Goal: Information Seeking & Learning: Learn about a topic

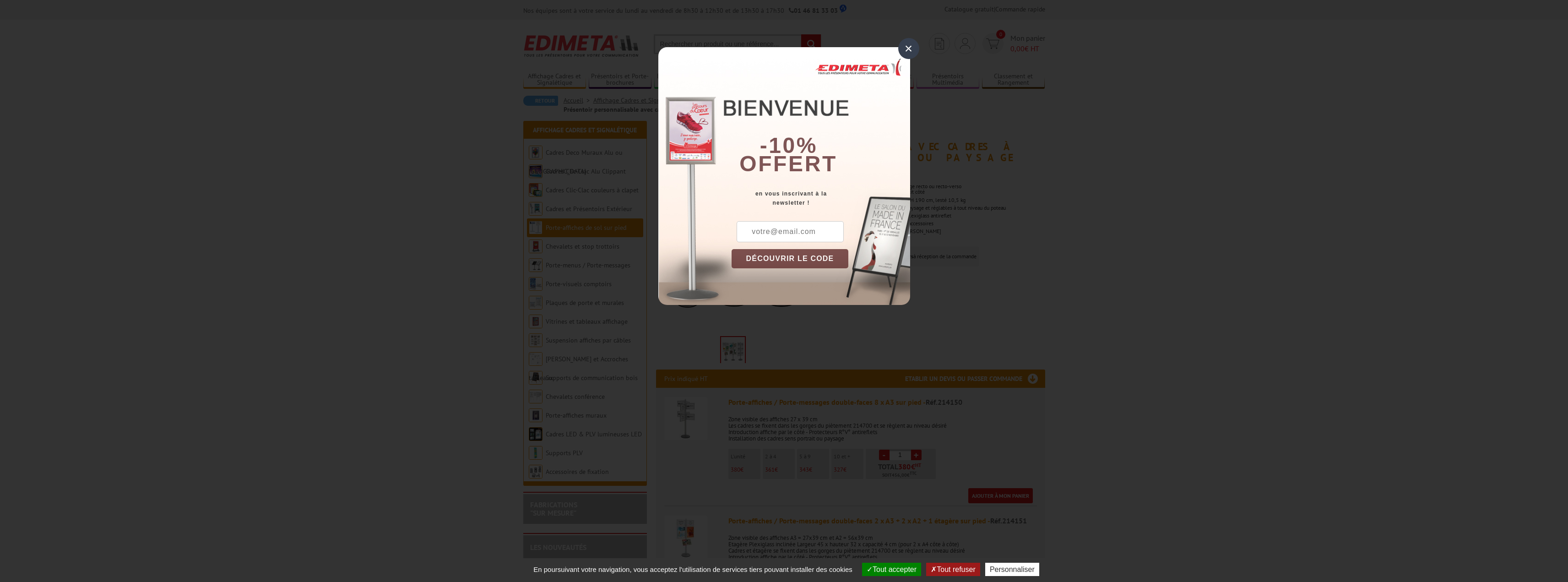
click at [908, 50] on div "×" at bounding box center [908, 48] width 21 height 21
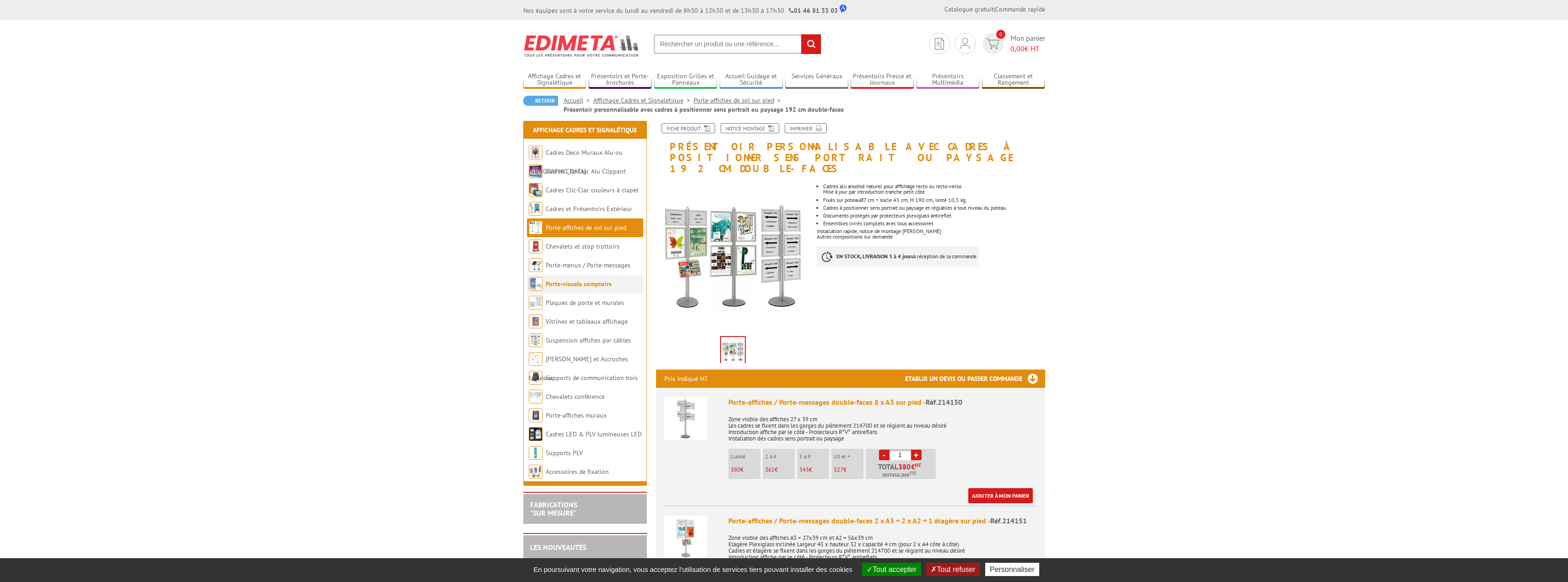
click at [576, 285] on link "Porte-visuels comptoirs" at bounding box center [579, 285] width 66 height 8
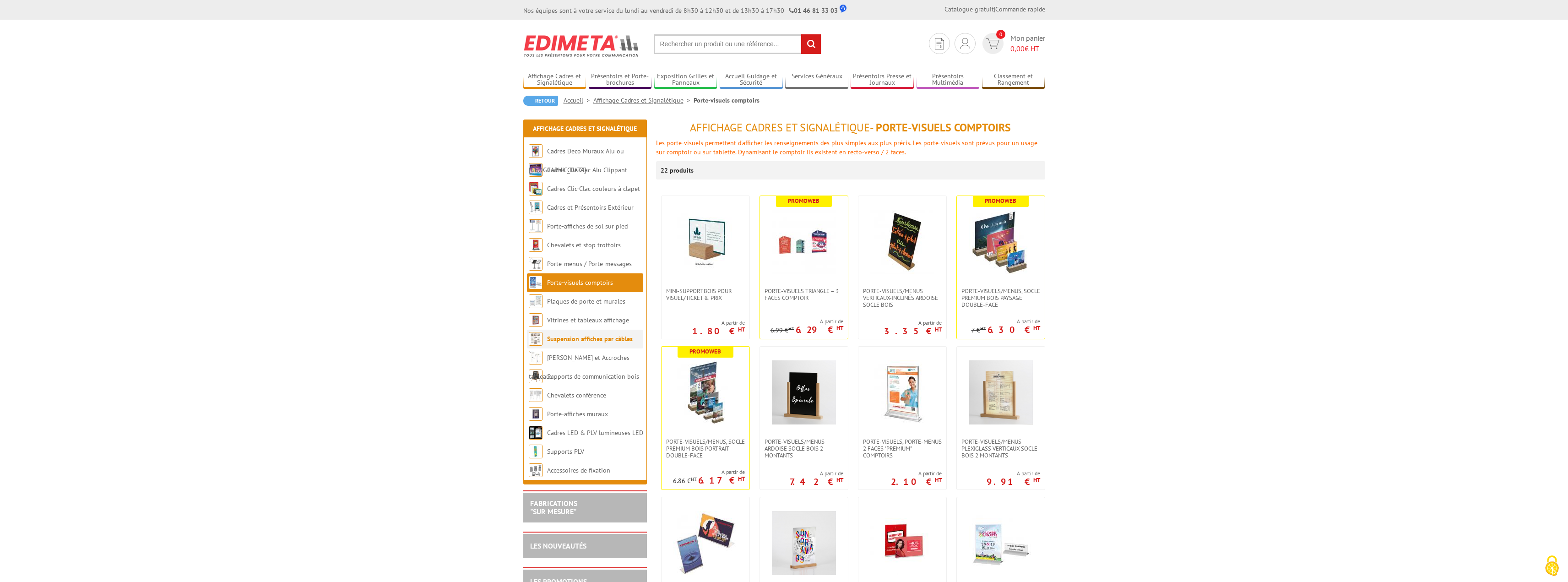
click at [582, 341] on link "Suspension affiches par câbles" at bounding box center [589, 339] width 86 height 8
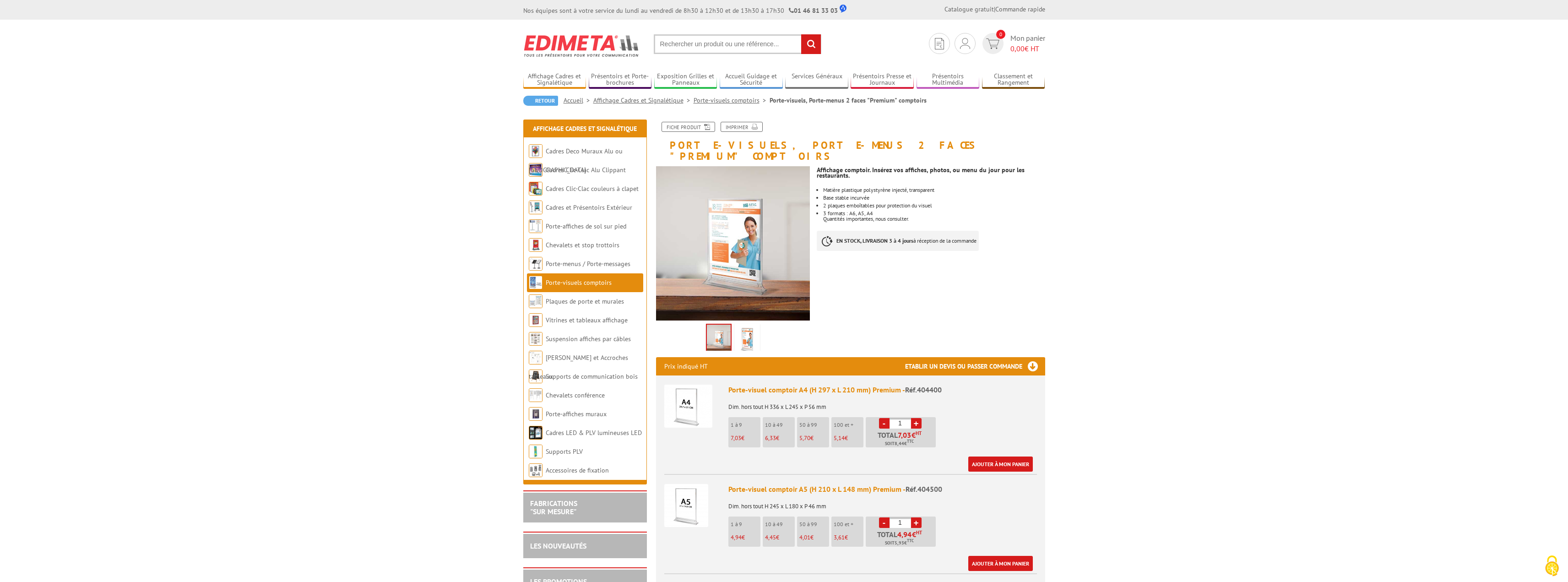
click at [750, 333] on img at bounding box center [747, 339] width 22 height 28
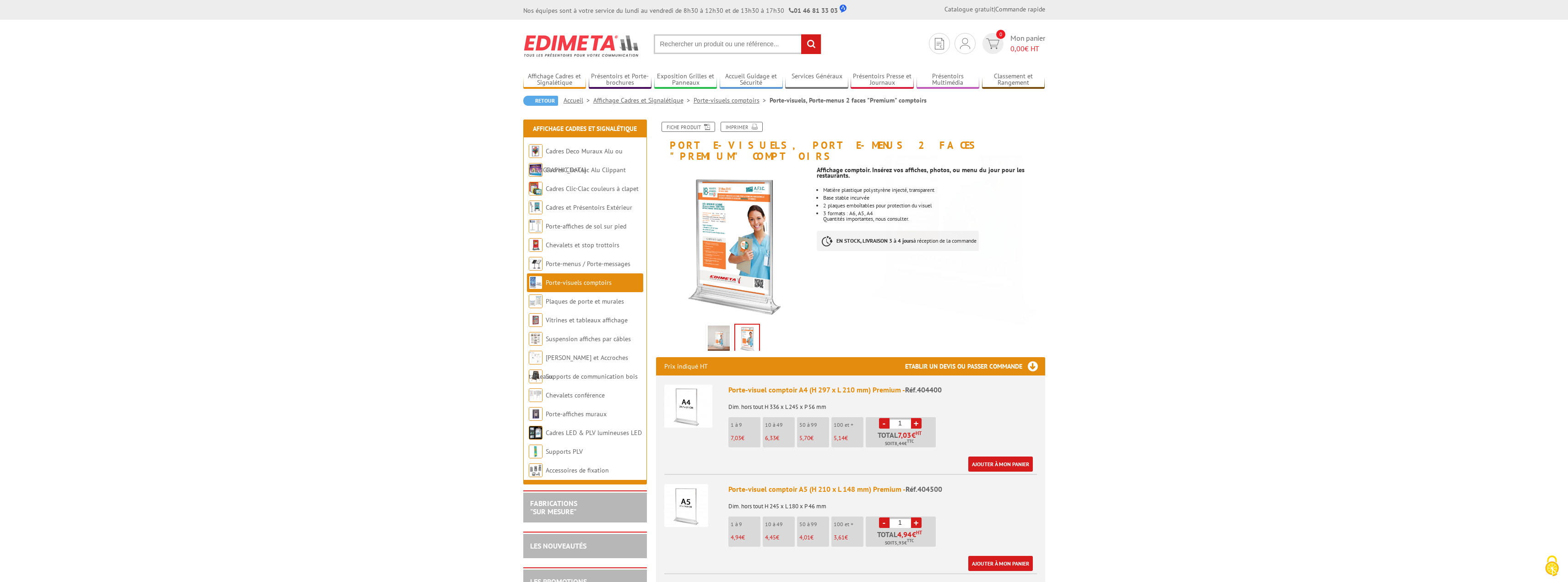
click at [722, 334] on img at bounding box center [719, 339] width 22 height 28
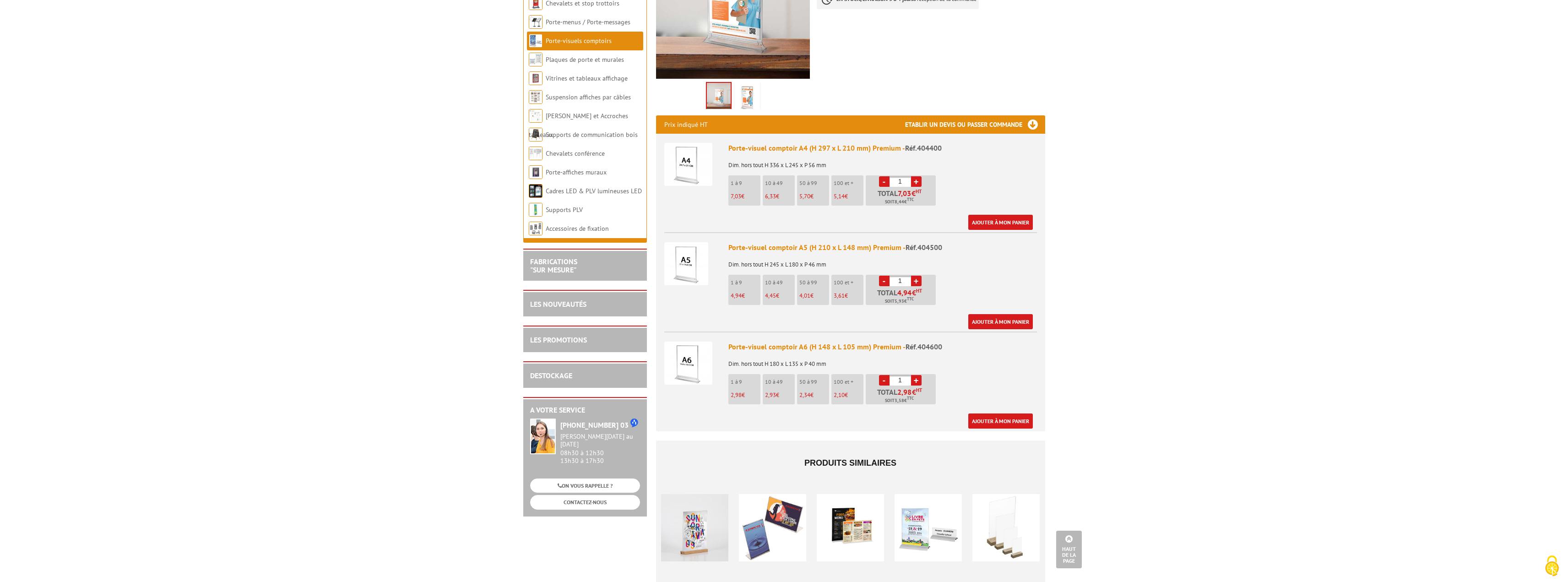
scroll to position [184, 0]
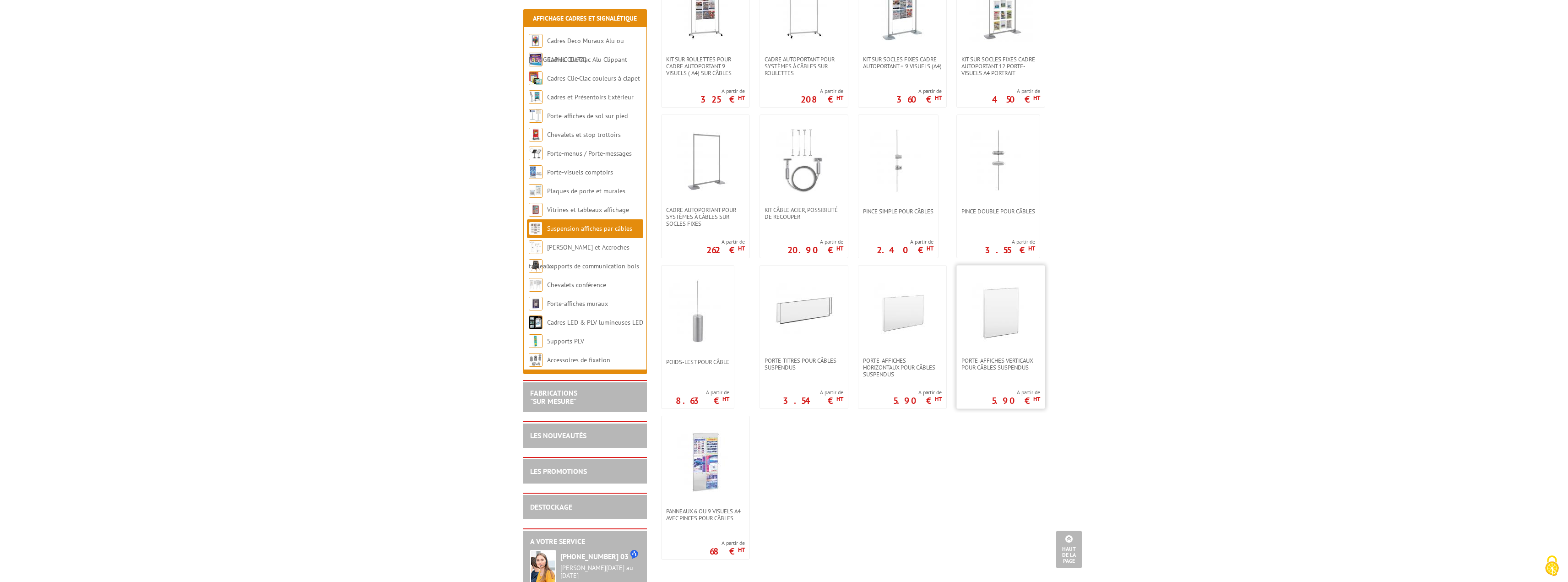
scroll to position [596, 0]
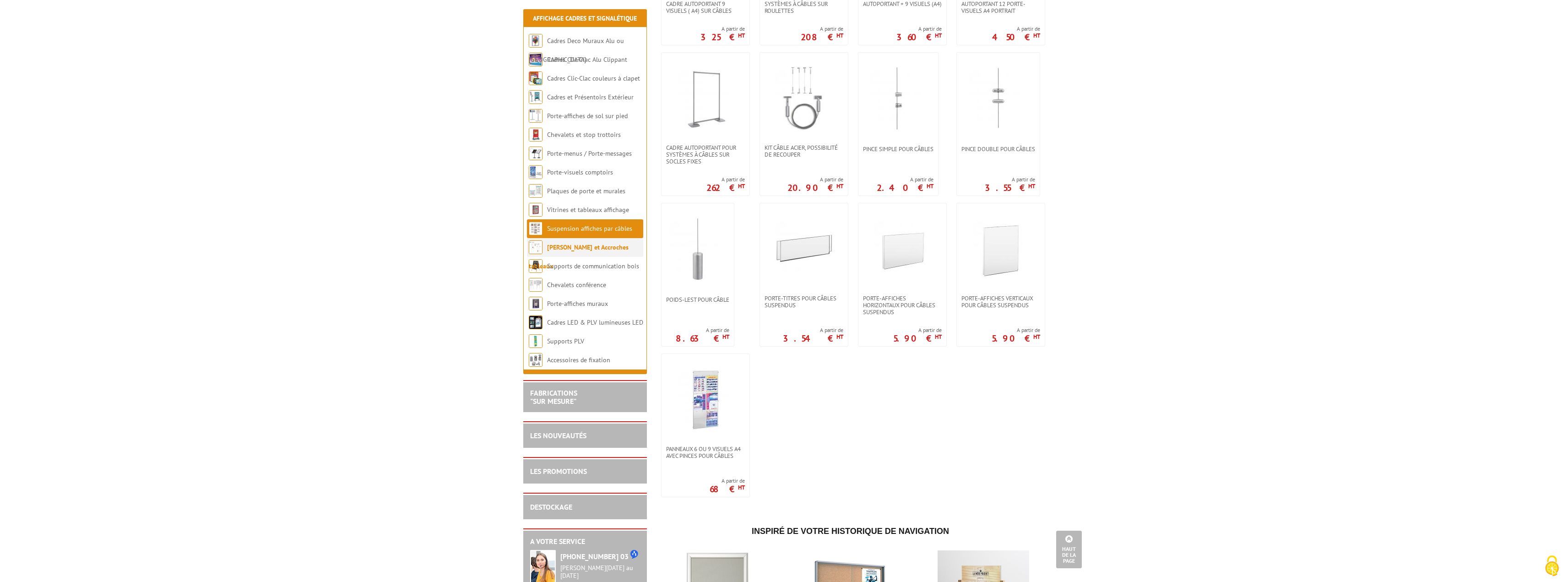
click at [572, 252] on li "[PERSON_NAME] et Accroches tableaux" at bounding box center [585, 247] width 116 height 19
click at [570, 247] on link "[PERSON_NAME] et Accroches tableaux" at bounding box center [579, 257] width 100 height 27
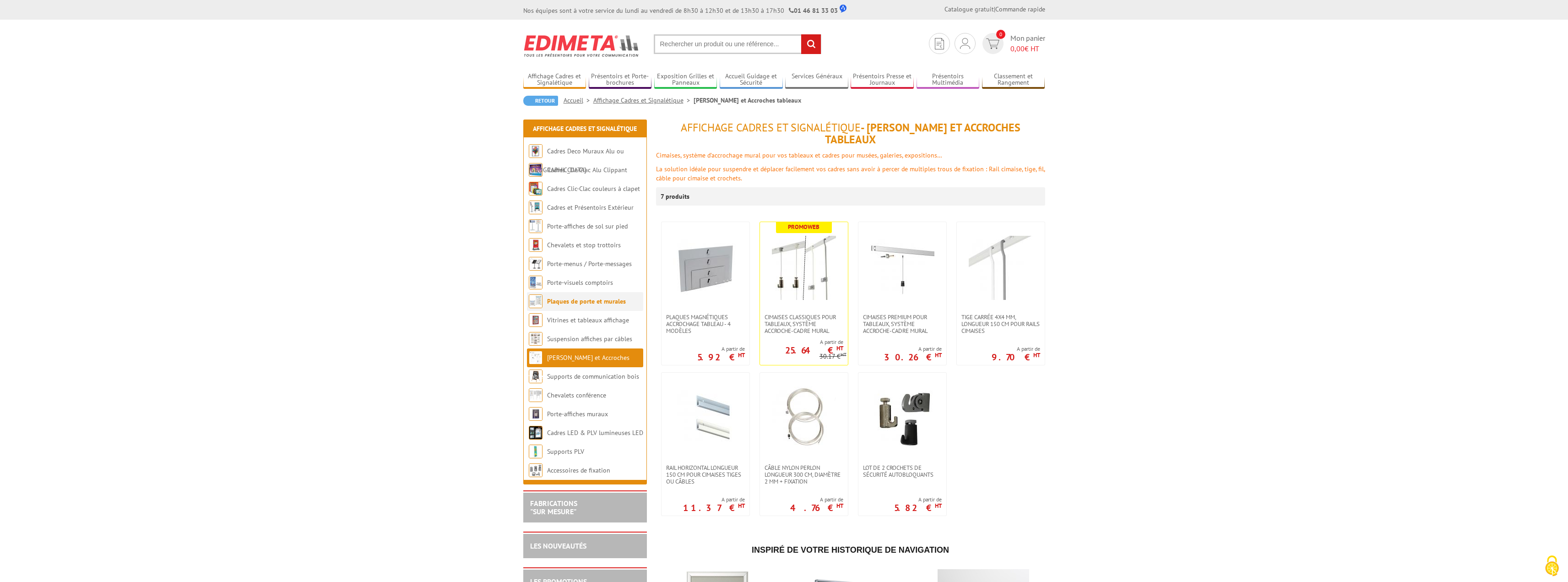
click at [581, 304] on link "Plaques de porte et murales" at bounding box center [586, 302] width 79 height 8
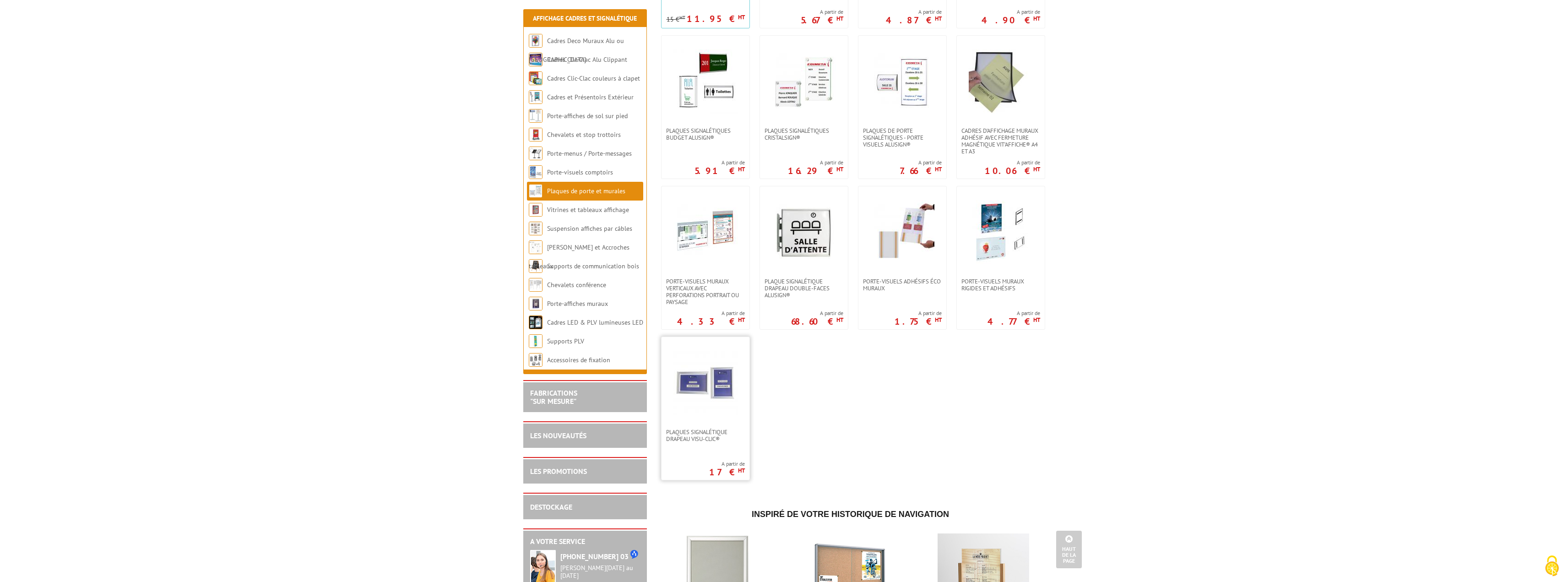
scroll to position [320, 0]
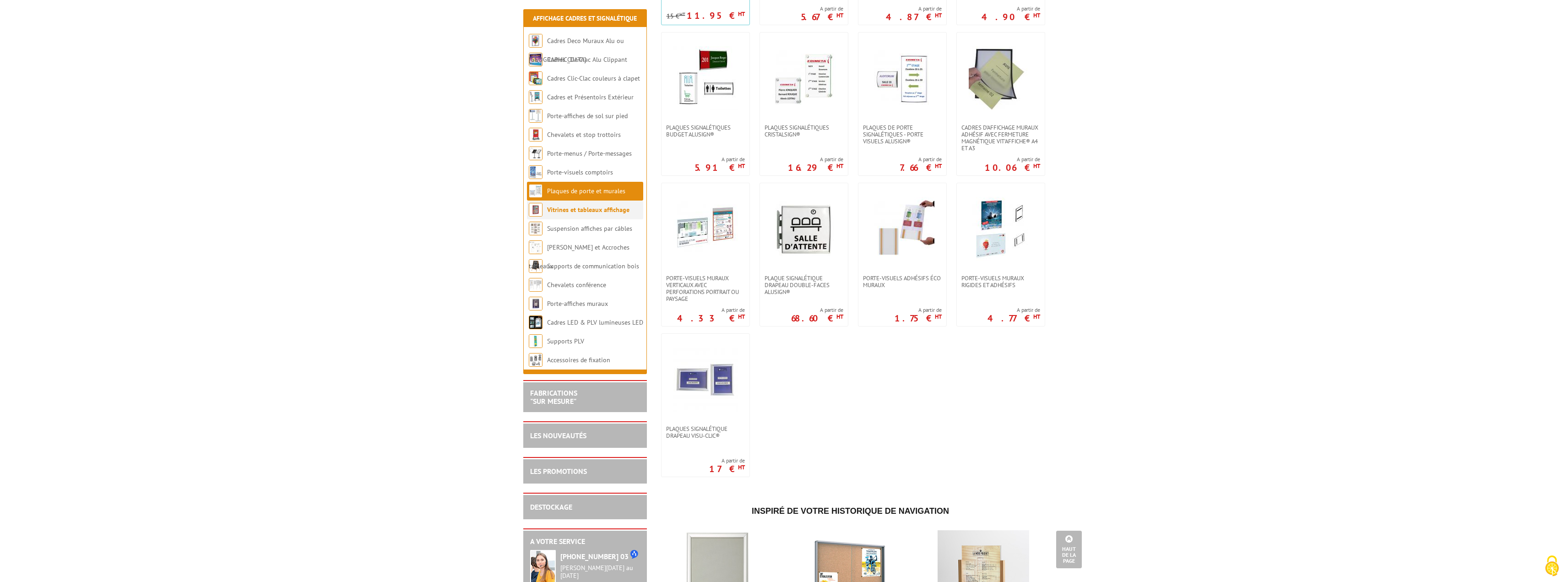
click at [570, 213] on link "Vitrines et tableaux affichage" at bounding box center [587, 210] width 82 height 8
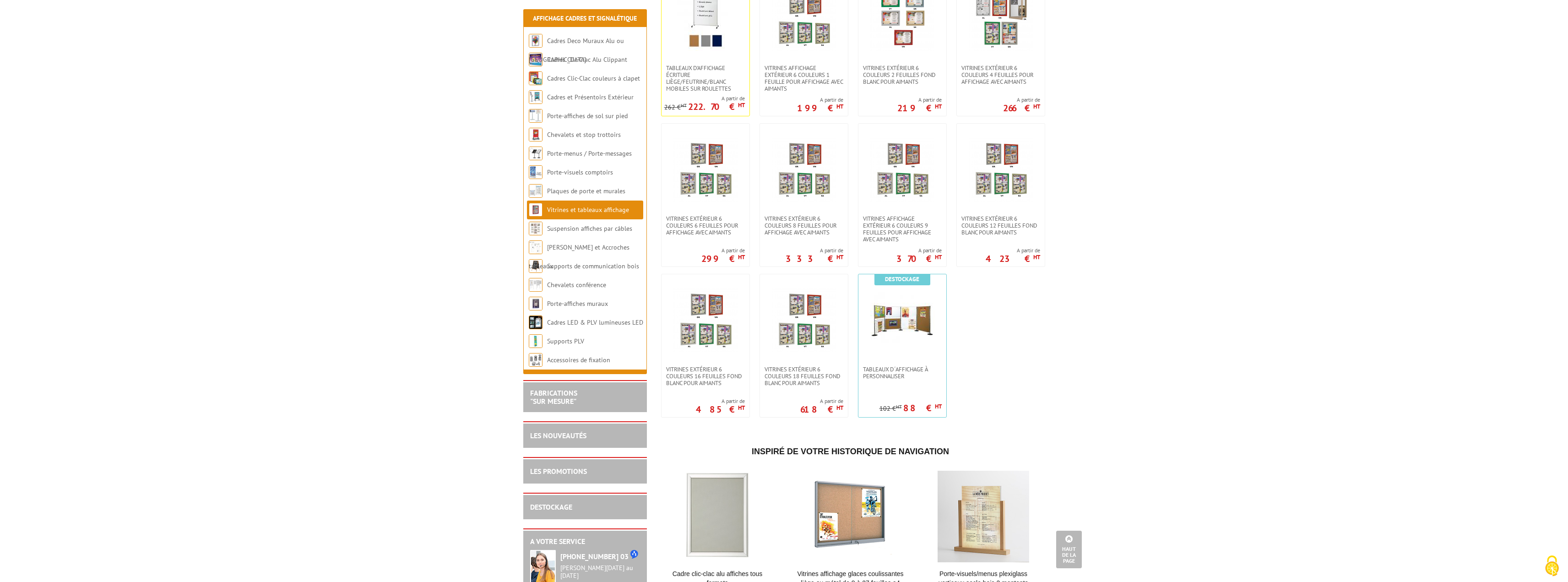
scroll to position [687, 0]
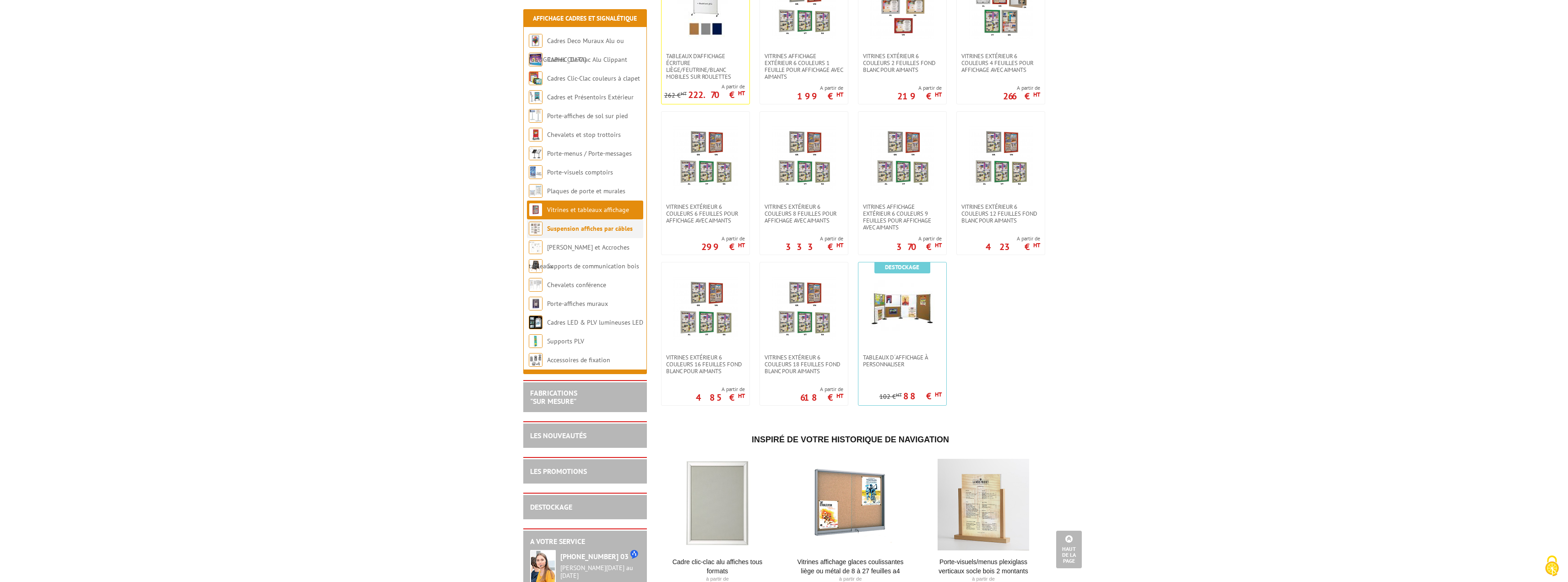
click at [584, 229] on link "Suspension affiches par câbles" at bounding box center [589, 229] width 86 height 8
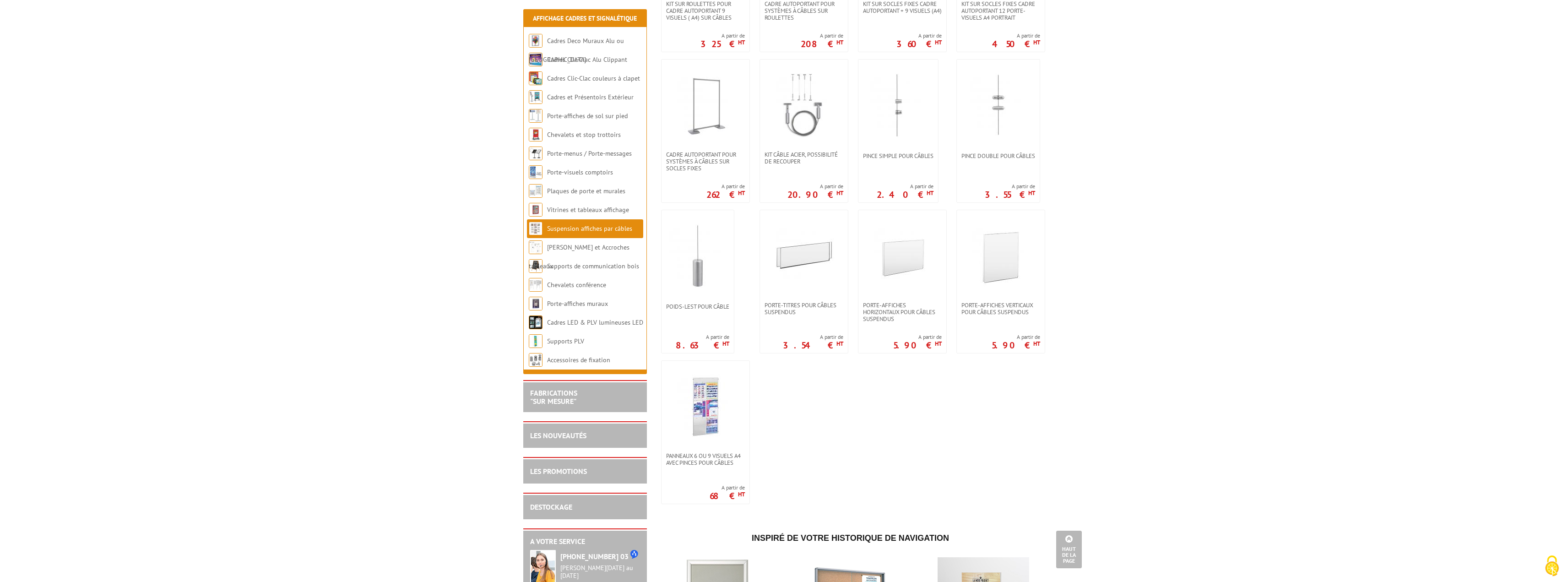
scroll to position [596, 0]
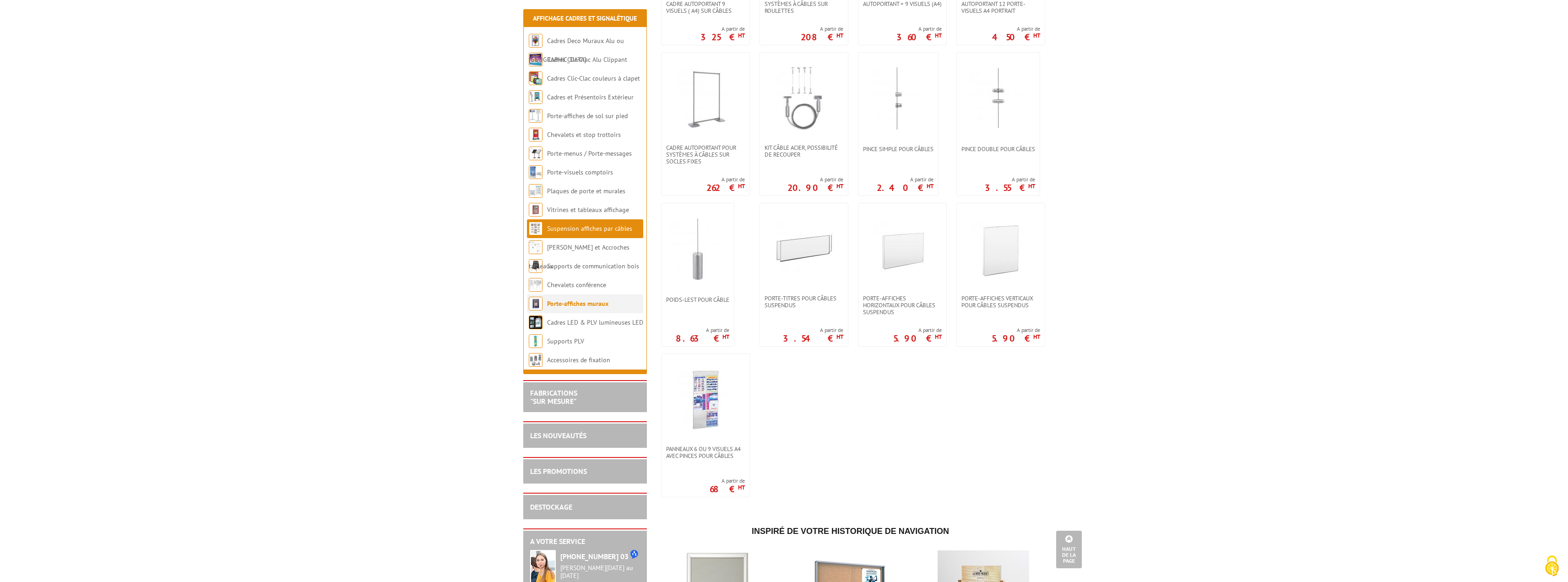
click at [570, 304] on link "Porte-affiches muraux" at bounding box center [577, 304] width 61 height 8
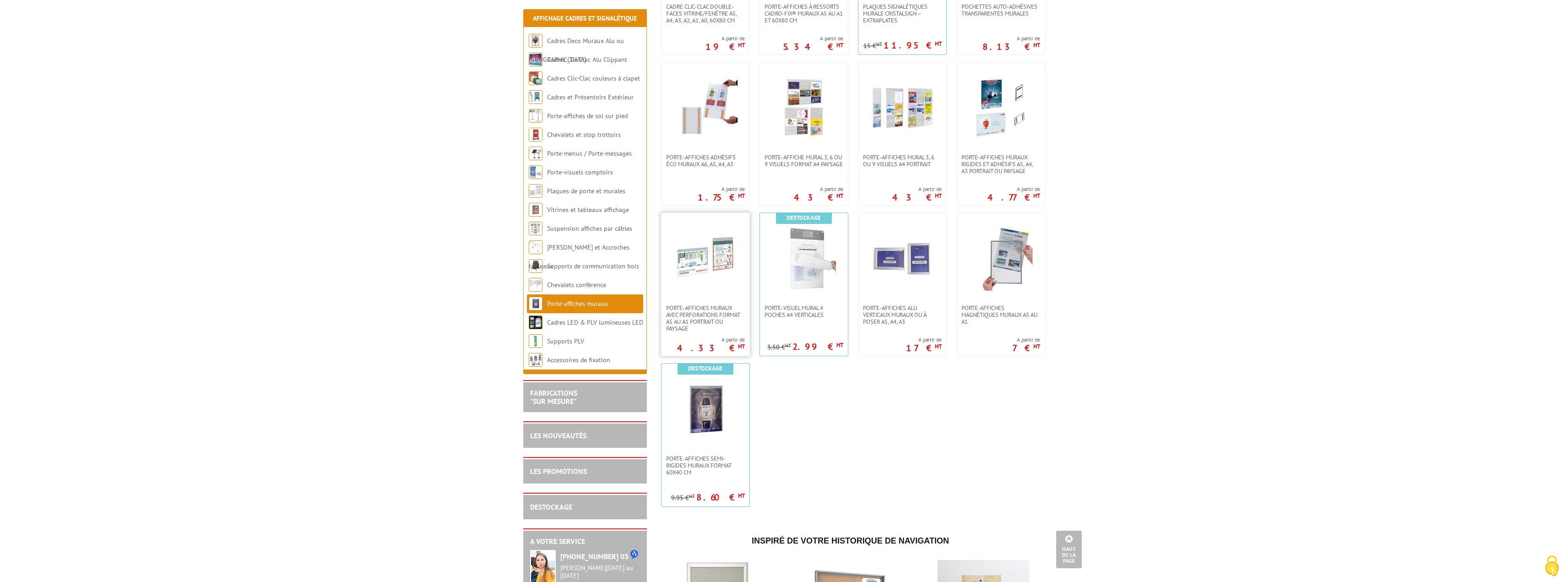
scroll to position [596, 0]
click at [575, 340] on link "Supports PLV" at bounding box center [565, 342] width 37 height 8
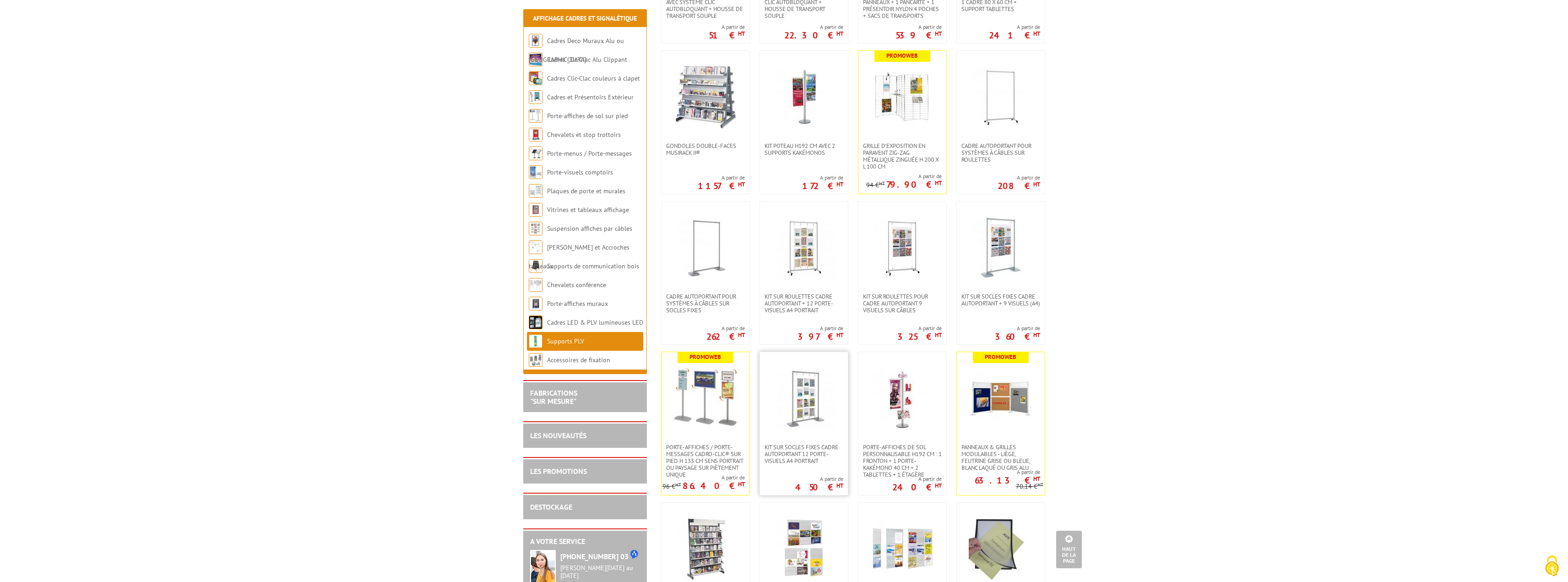
scroll to position [962, 0]
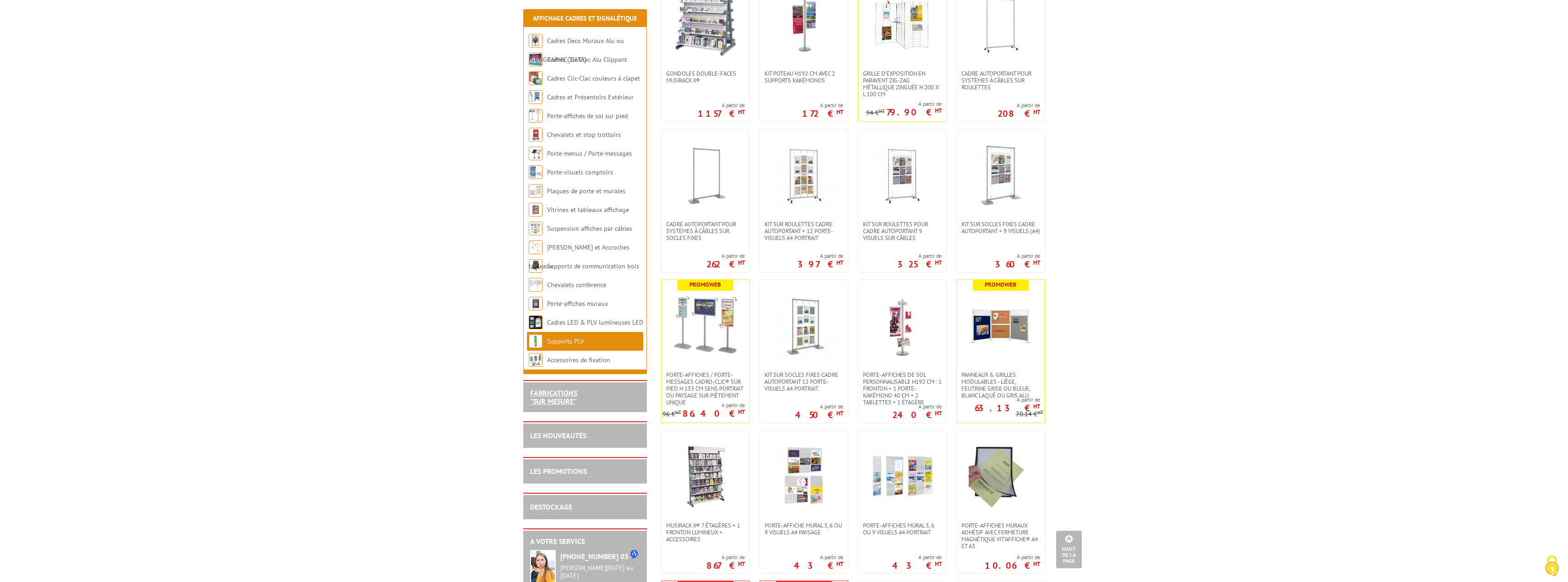
click at [559, 398] on link "FABRICATIONS "Sur Mesure"" at bounding box center [554, 397] width 48 height 17
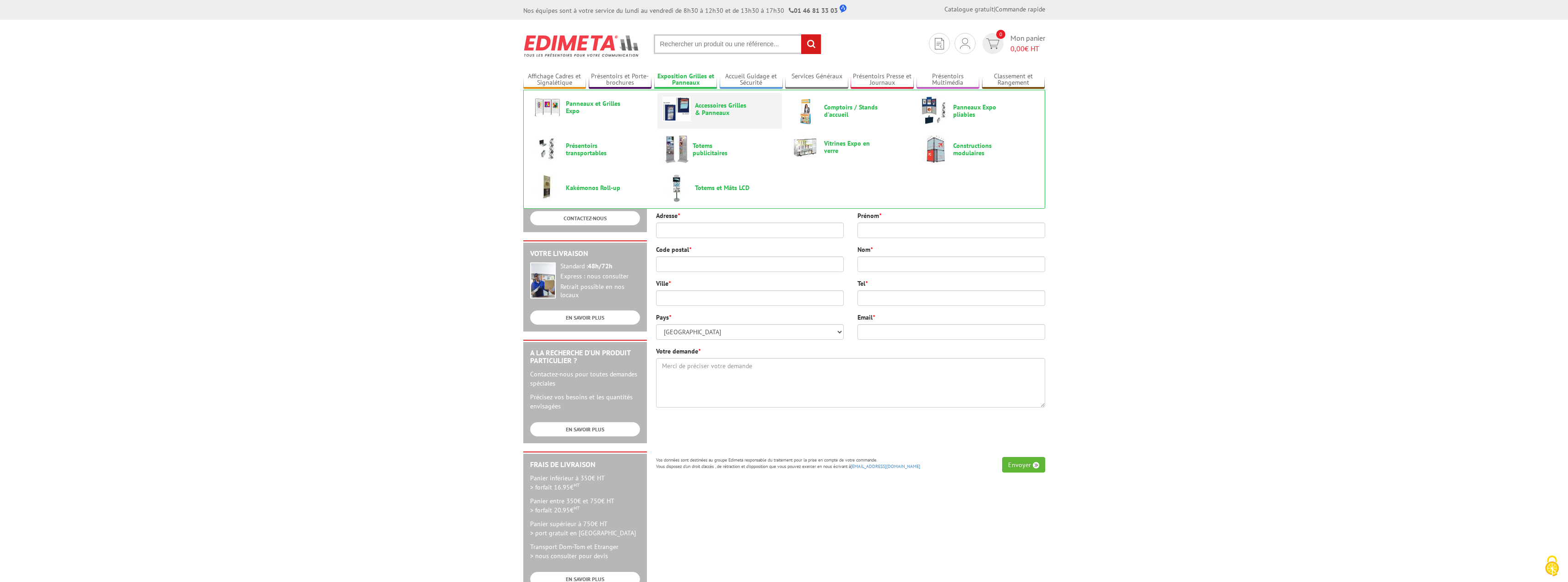
click at [683, 104] on img at bounding box center [676, 109] width 28 height 25
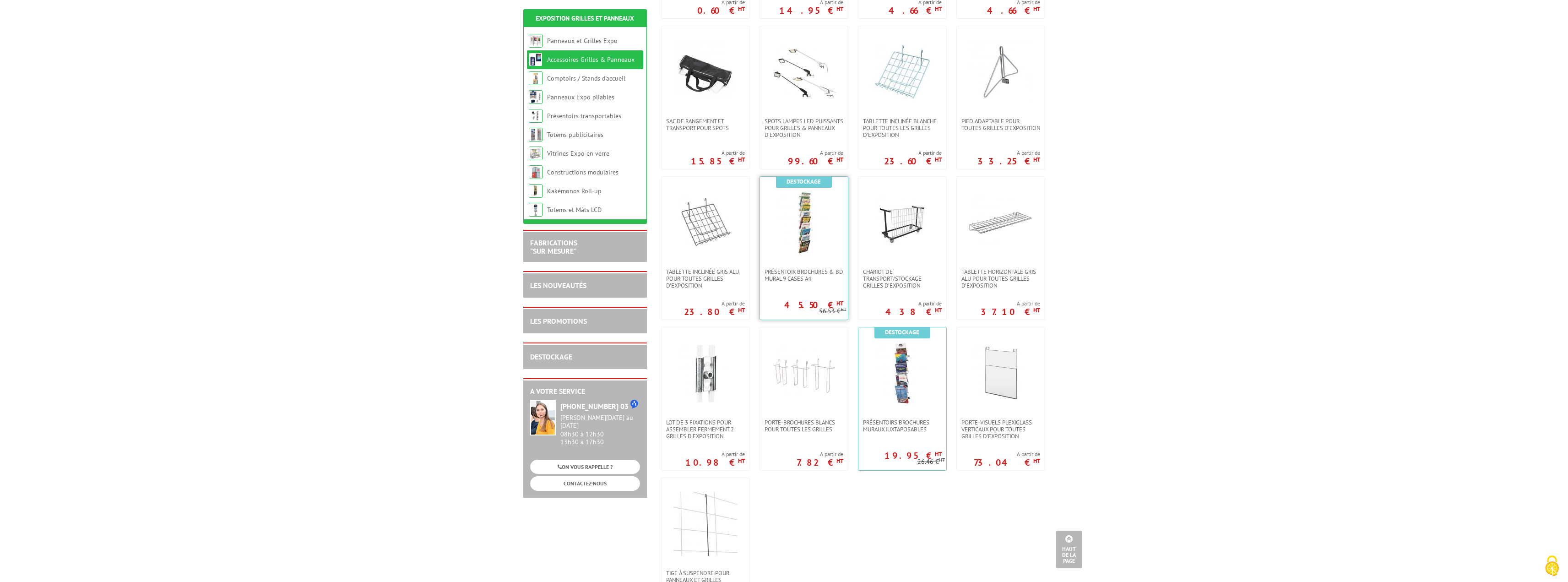
scroll to position [366, 0]
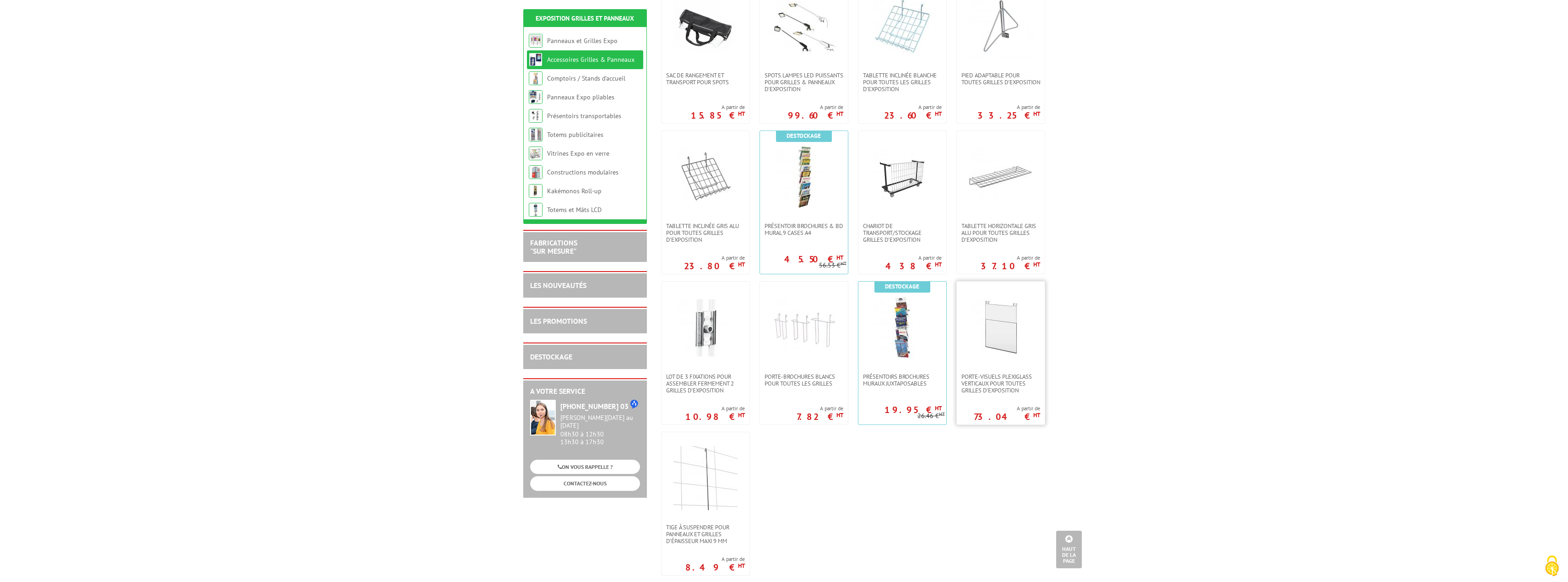
click at [996, 331] on img at bounding box center [1000, 327] width 64 height 64
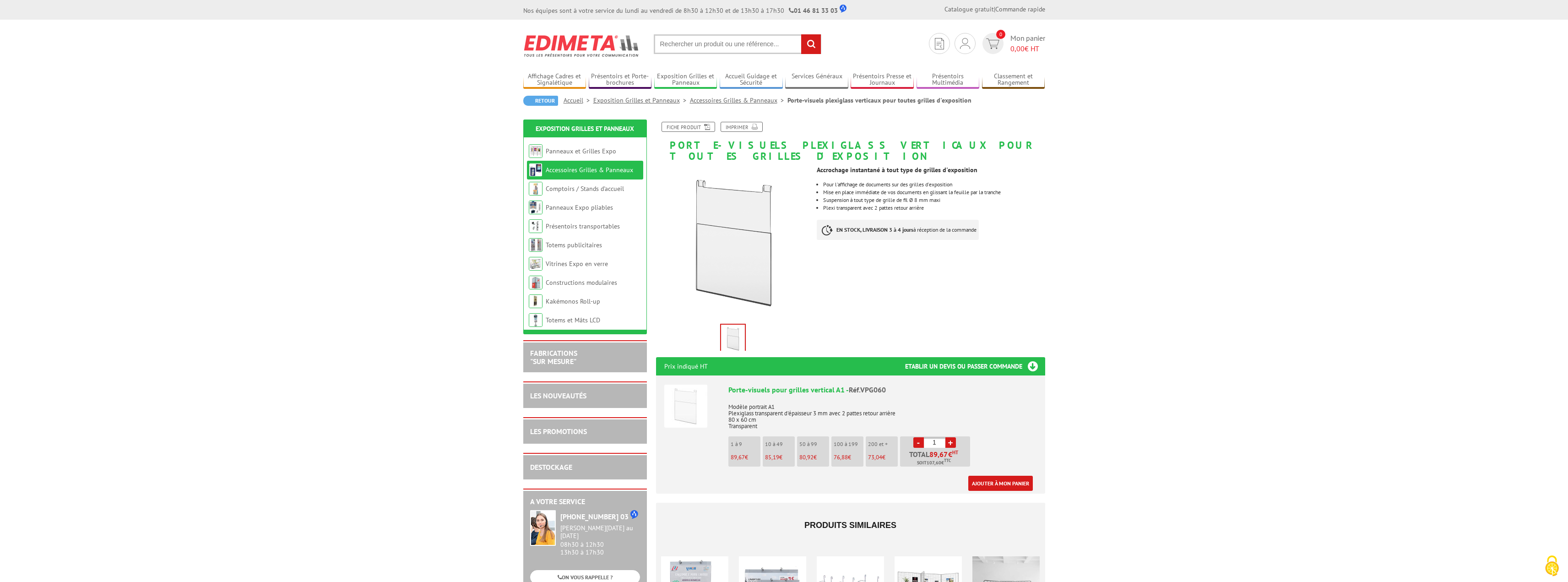
click at [726, 102] on link "Accessoires Grilles & Panneaux" at bounding box center [739, 100] width 98 height 8
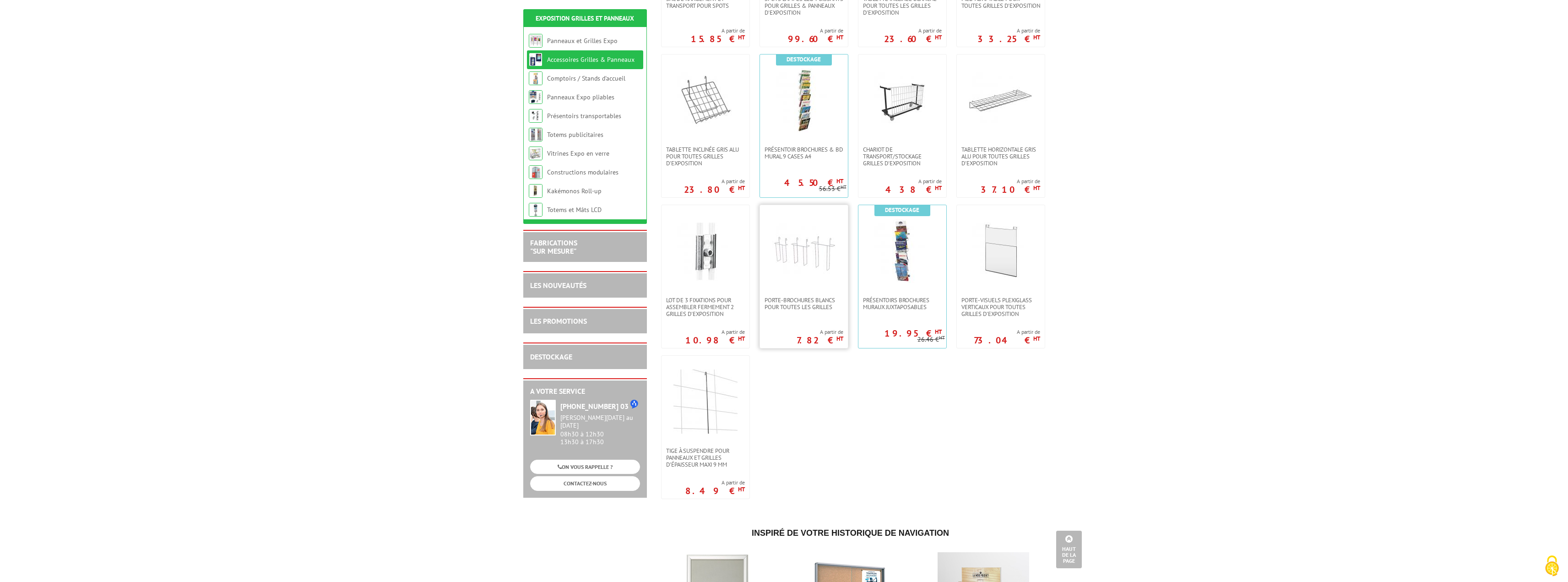
scroll to position [458, 0]
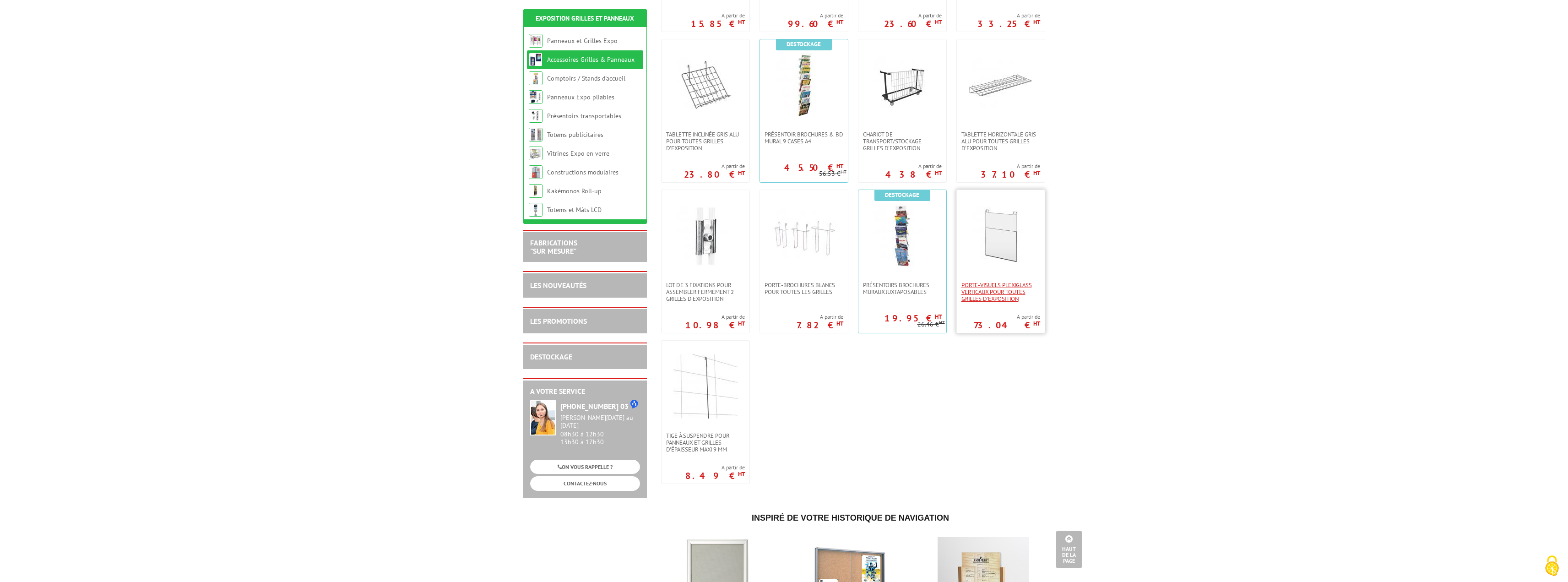
click at [987, 286] on span "Porte-visuels plexiglass verticaux pour toutes grilles d'exposition" at bounding box center [1000, 292] width 79 height 20
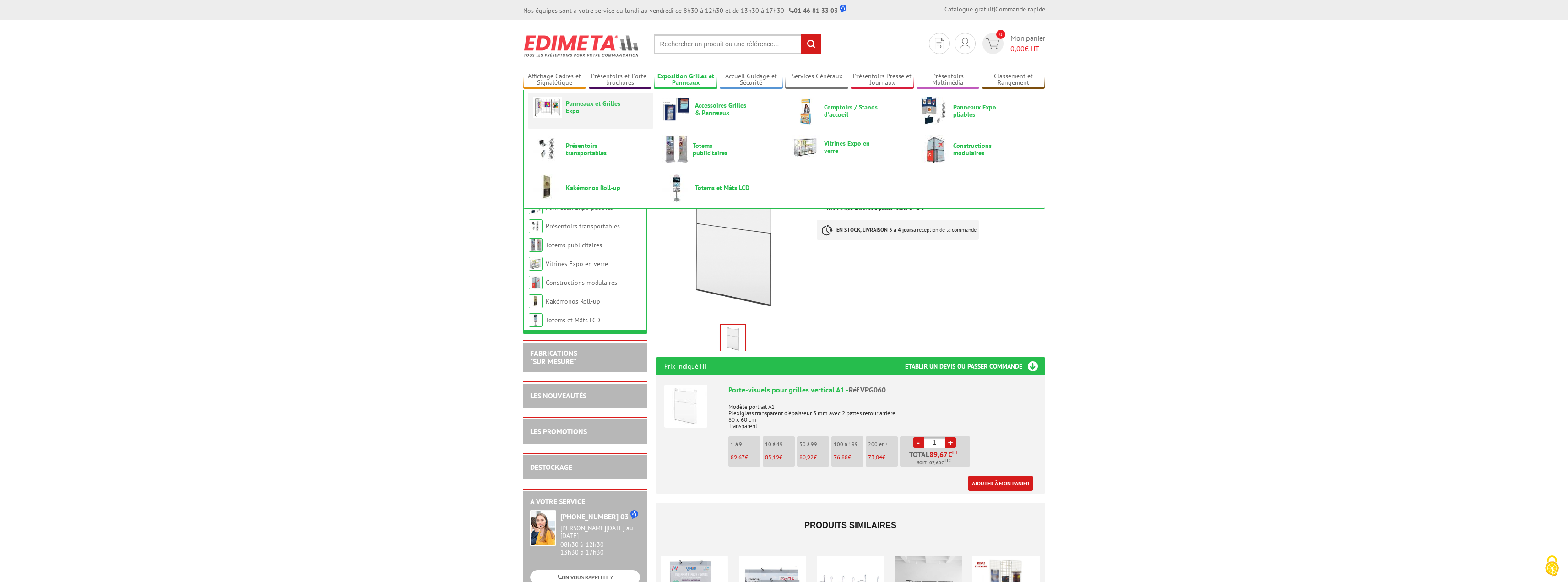
click at [586, 104] on span "Panneaux et Grilles Expo" at bounding box center [593, 107] width 55 height 14
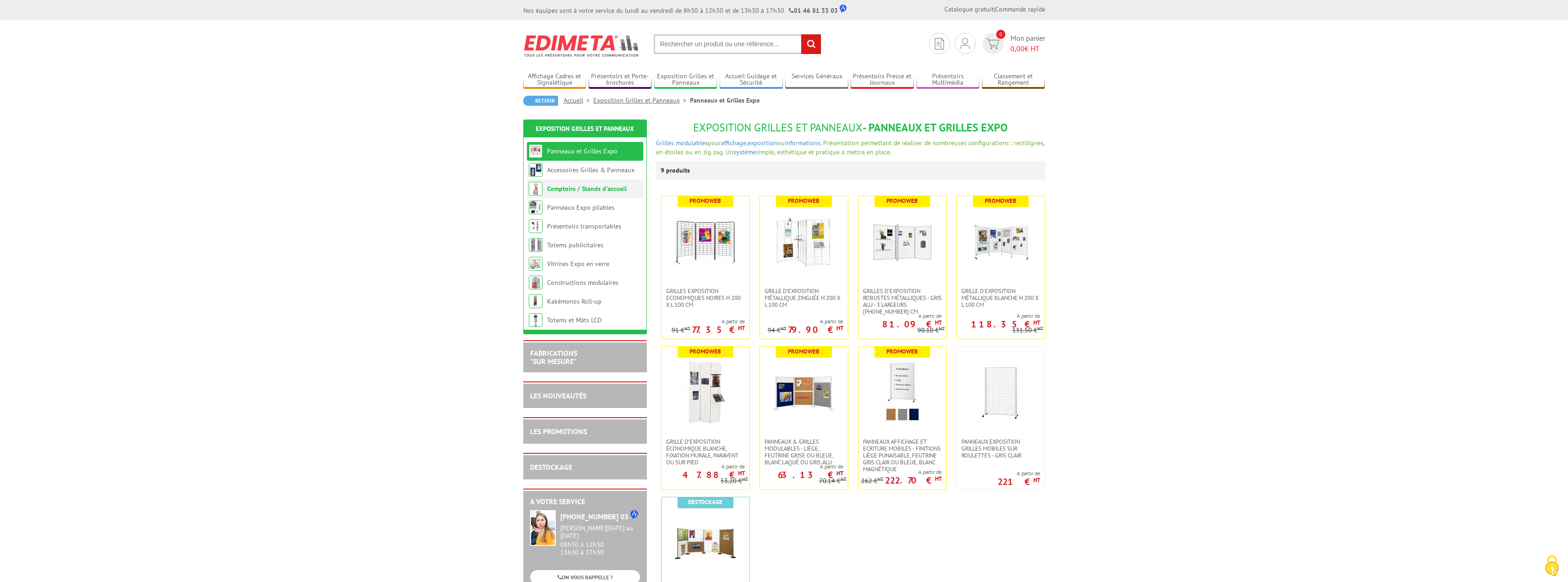
click at [607, 189] on link "Comptoirs / Stands d'accueil" at bounding box center [587, 189] width 80 height 8
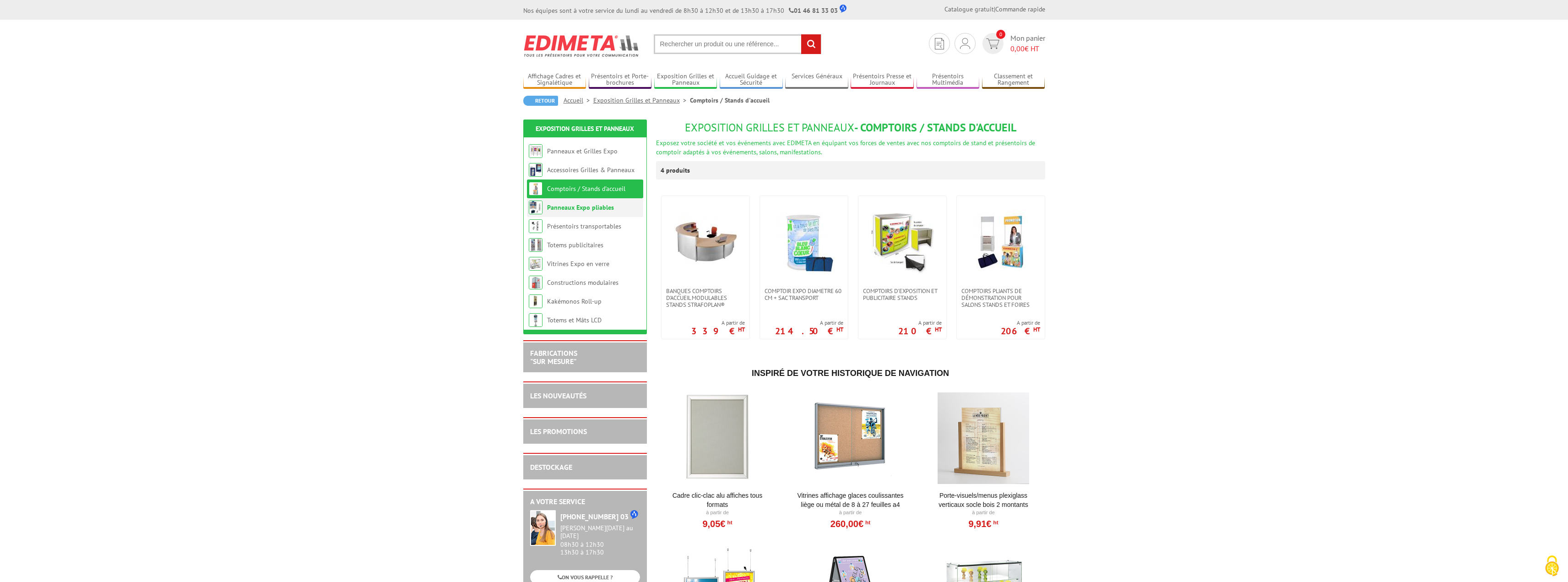
click at [608, 211] on link "Panneaux Expo pliables" at bounding box center [580, 207] width 67 height 8
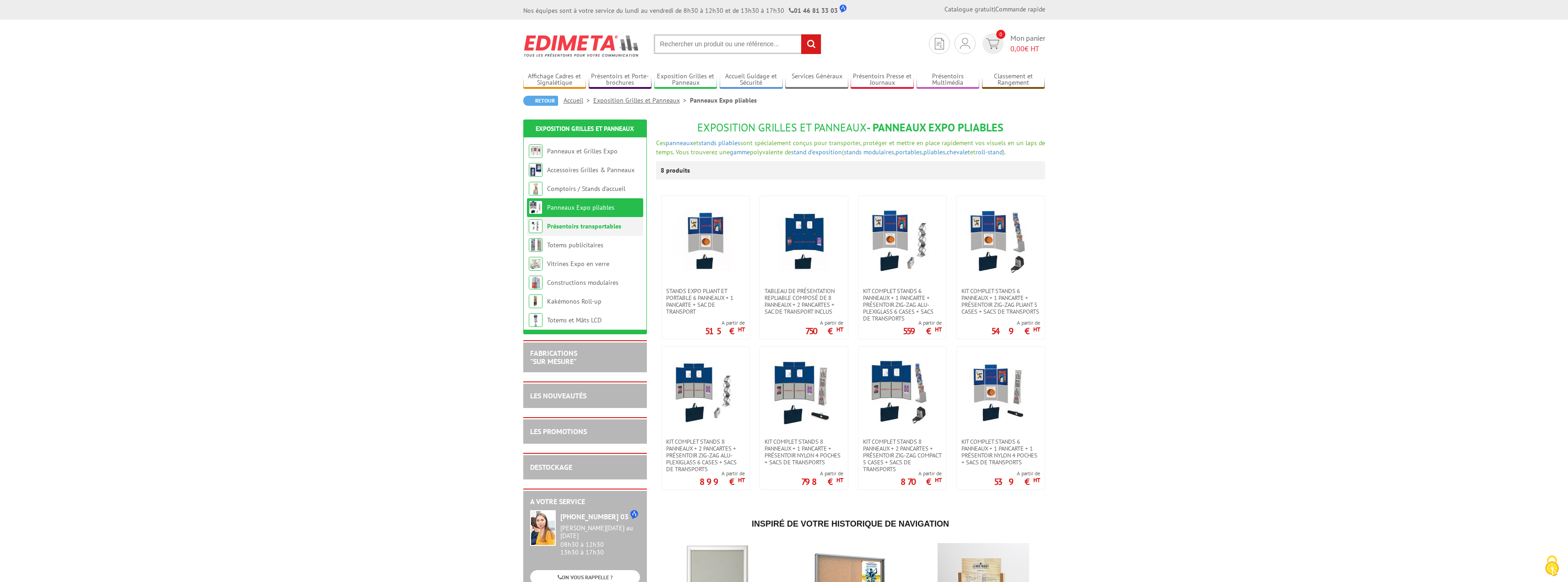
click at [608, 228] on link "Présentoirs transportables" at bounding box center [583, 227] width 74 height 8
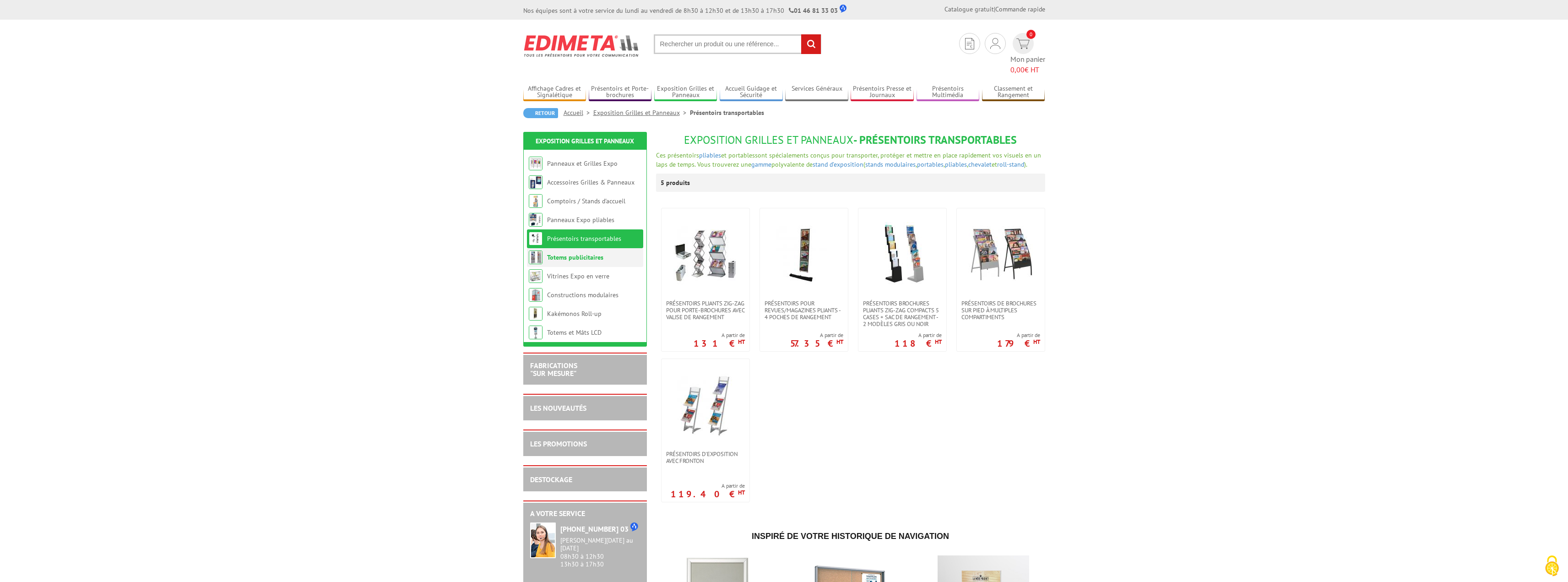
click at [599, 253] on link "Totems publicitaires" at bounding box center [575, 257] width 56 height 8
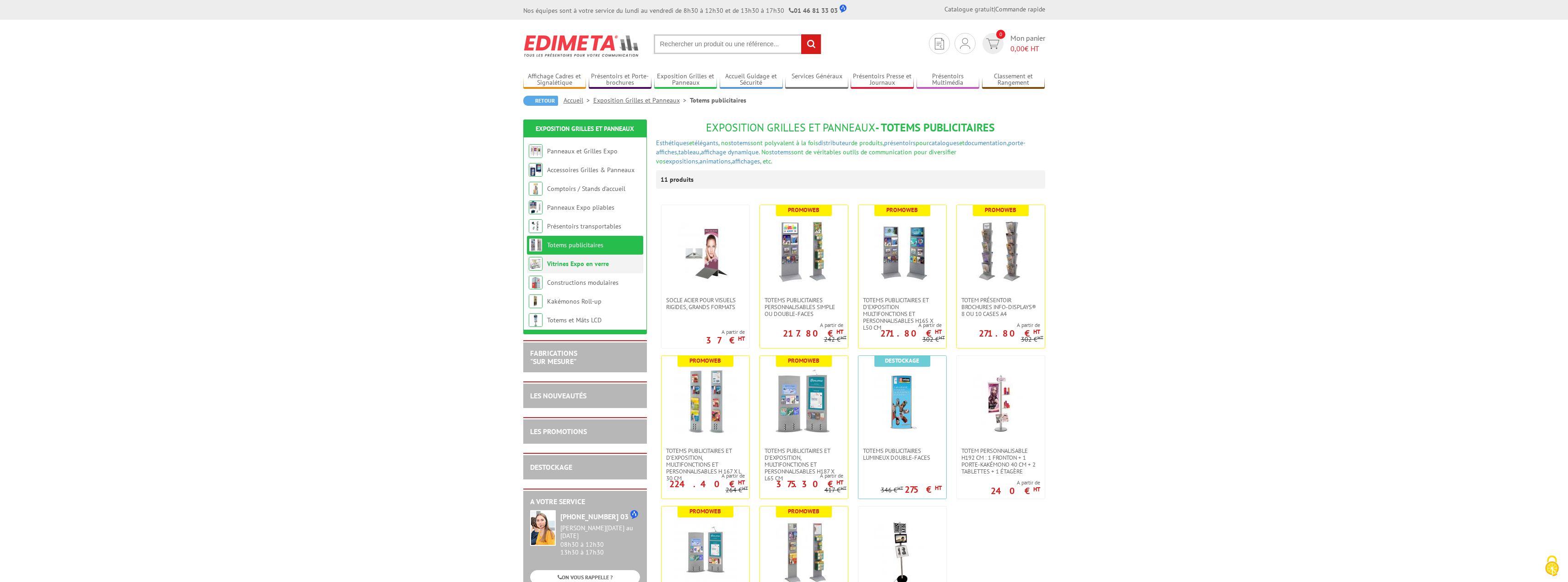
click at [599, 262] on link "Vitrines Expo en verre" at bounding box center [577, 264] width 62 height 8
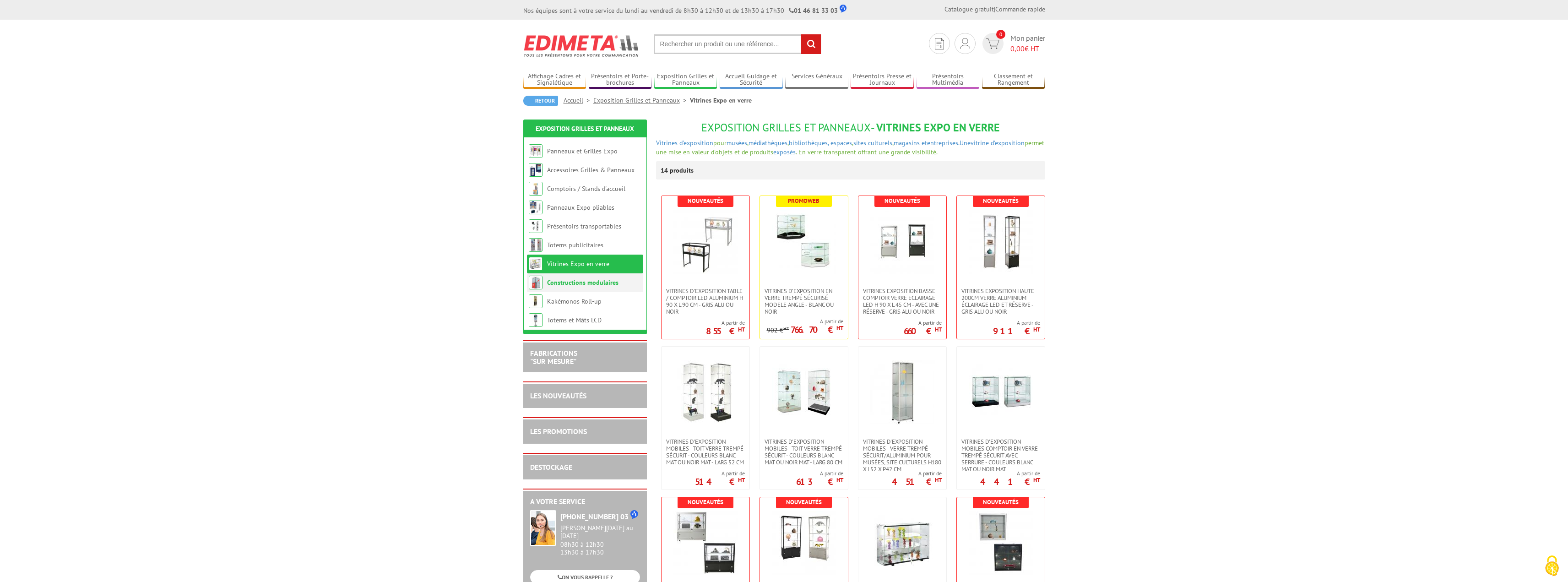
click at [603, 285] on link "Constructions modulaires" at bounding box center [582, 283] width 71 height 8
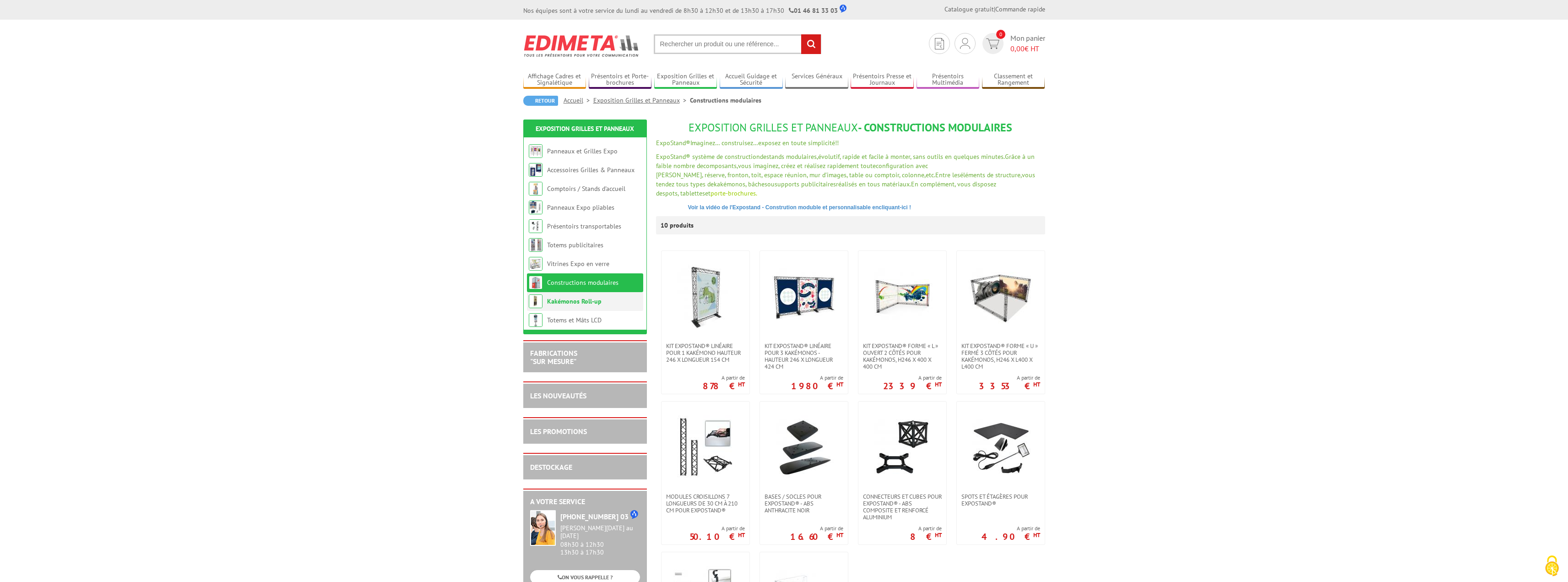
click at [594, 301] on link "Kakémonos Roll-up" at bounding box center [574, 302] width 54 height 8
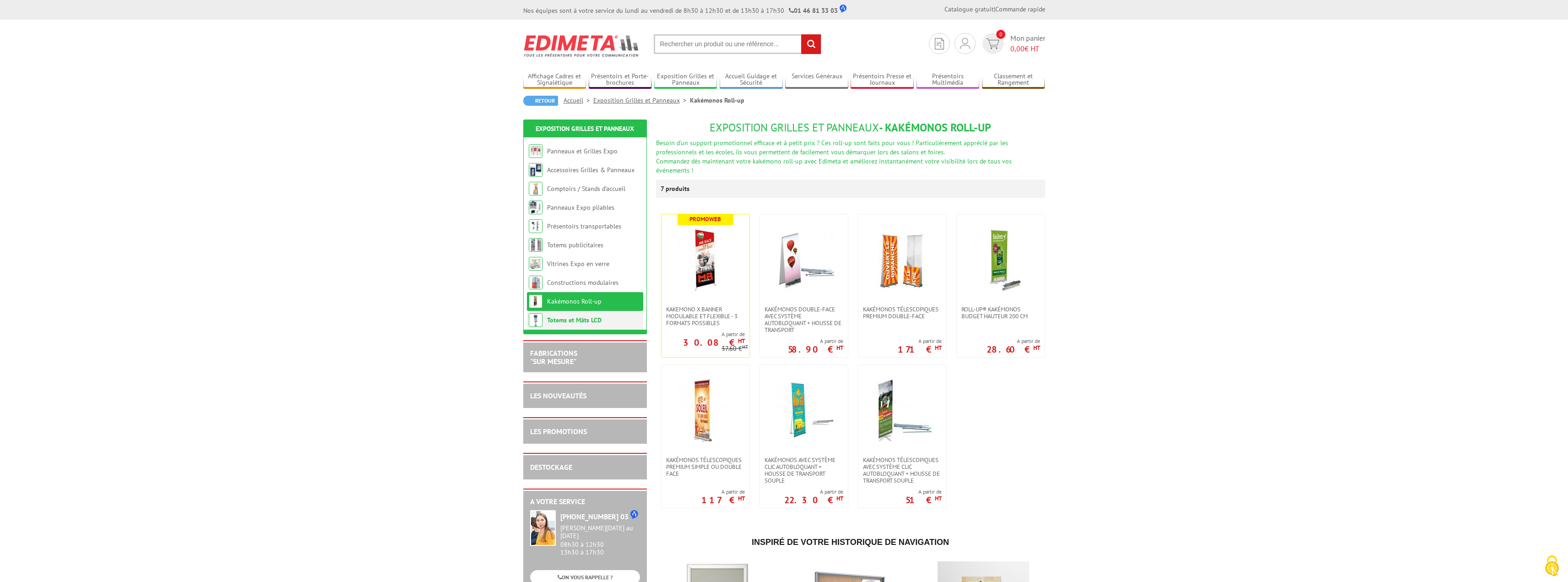
click at [587, 319] on link "Totems et Mâts LCD" at bounding box center [574, 320] width 54 height 8
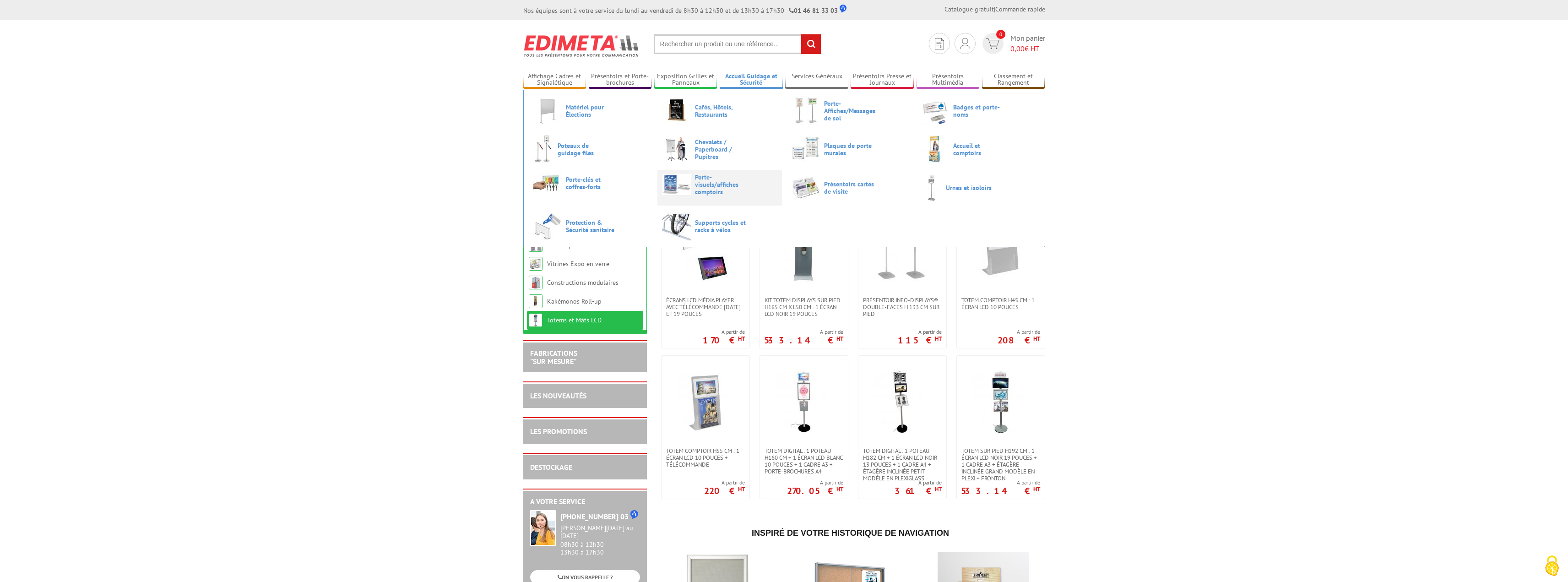
click at [733, 189] on span "Porte-visuels/affiches comptoirs" at bounding box center [722, 184] width 55 height 22
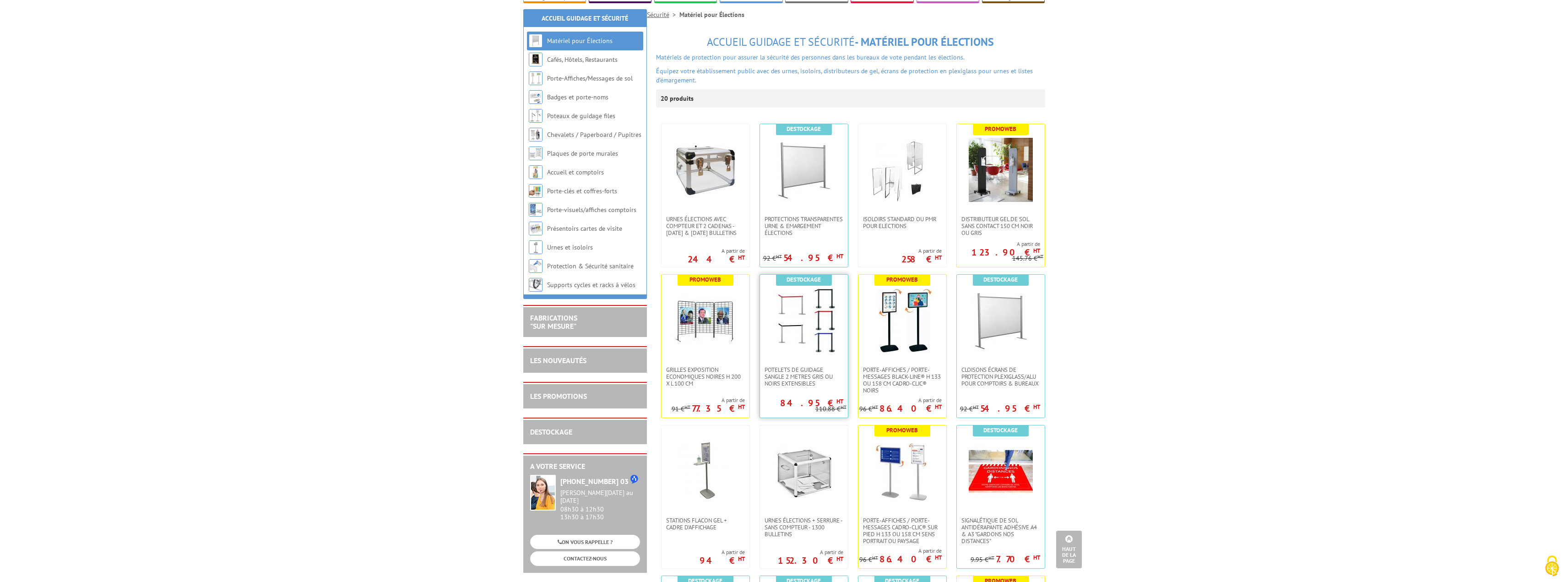
scroll to position [46, 0]
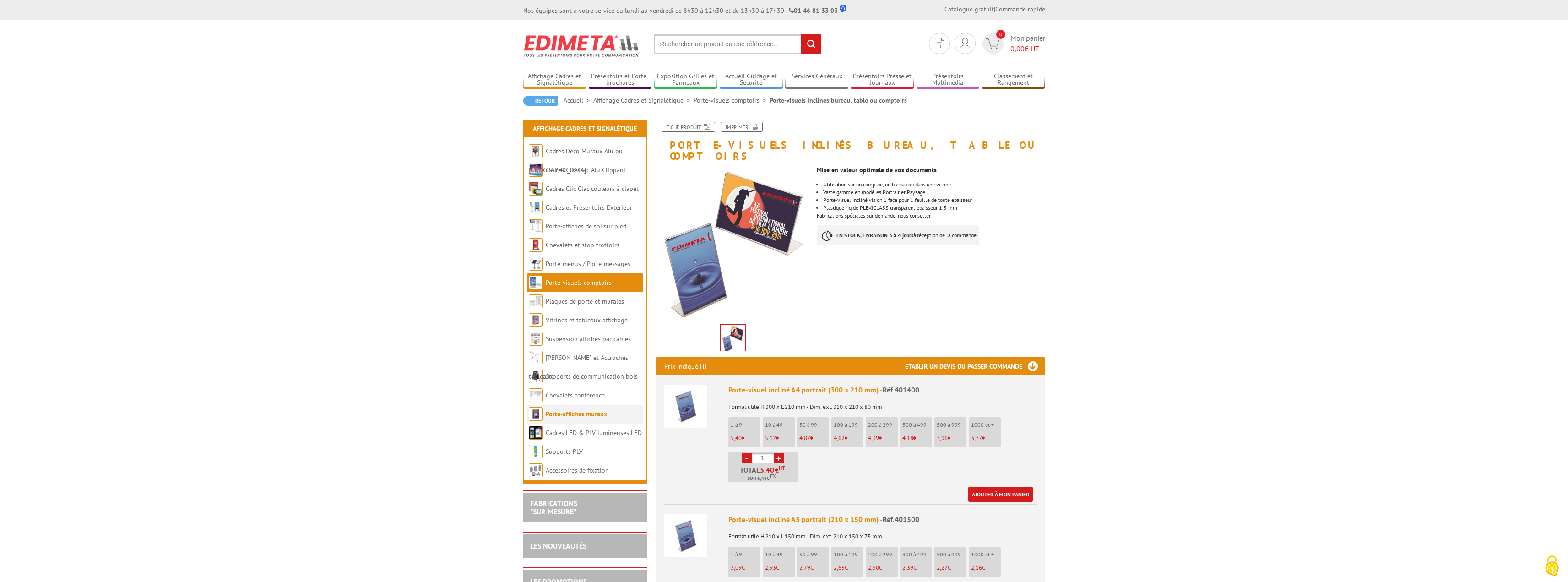
click at [570, 412] on link "Porte-affiches muraux" at bounding box center [576, 415] width 61 height 8
